Goal: Navigation & Orientation: Find specific page/section

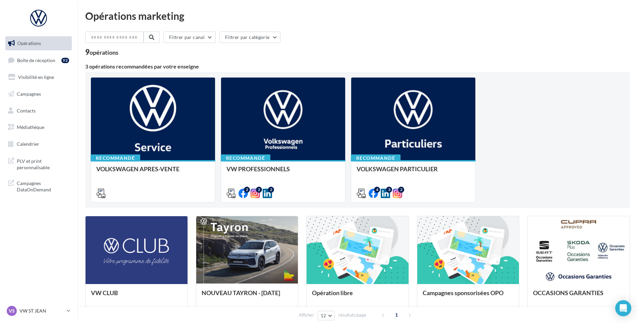
drag, startPoint x: 58, startPoint y: 62, endPoint x: 234, endPoint y: 46, distance: 176.6
click at [58, 62] on link "Boîte de réception 92" at bounding box center [38, 60] width 69 height 14
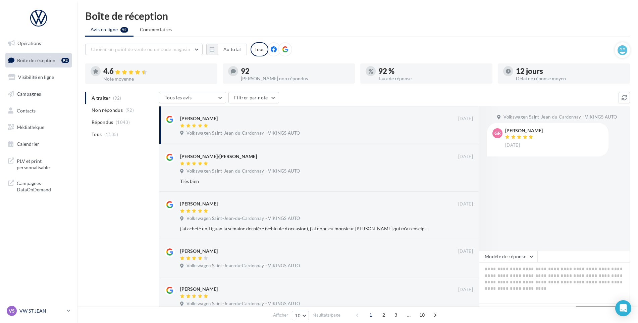
drag, startPoint x: 57, startPoint y: 316, endPoint x: 60, endPoint y: 313, distance: 4.6
click at [57, 316] on link "VS VW ST JEAN vw-stj-vau" at bounding box center [38, 310] width 66 height 13
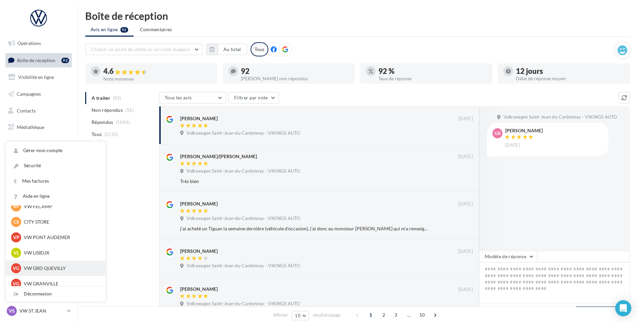
scroll to position [67, 0]
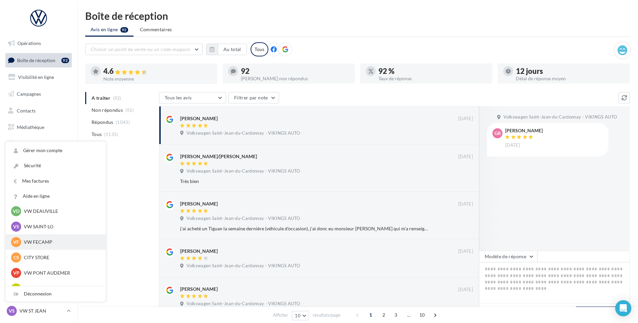
click at [42, 244] on p "VW FECAMP" at bounding box center [61, 242] width 74 height 7
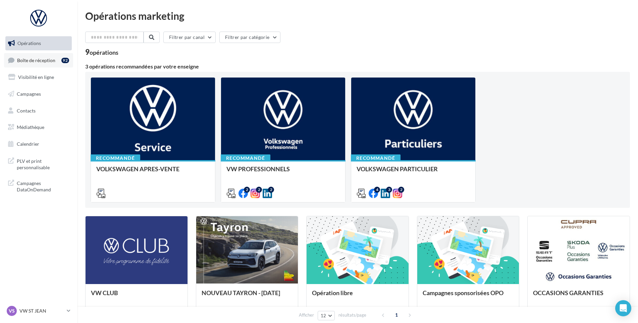
click at [17, 53] on link "Boîte de réception 92" at bounding box center [38, 60] width 69 height 14
